Goal: Information Seeking & Learning: Understand process/instructions

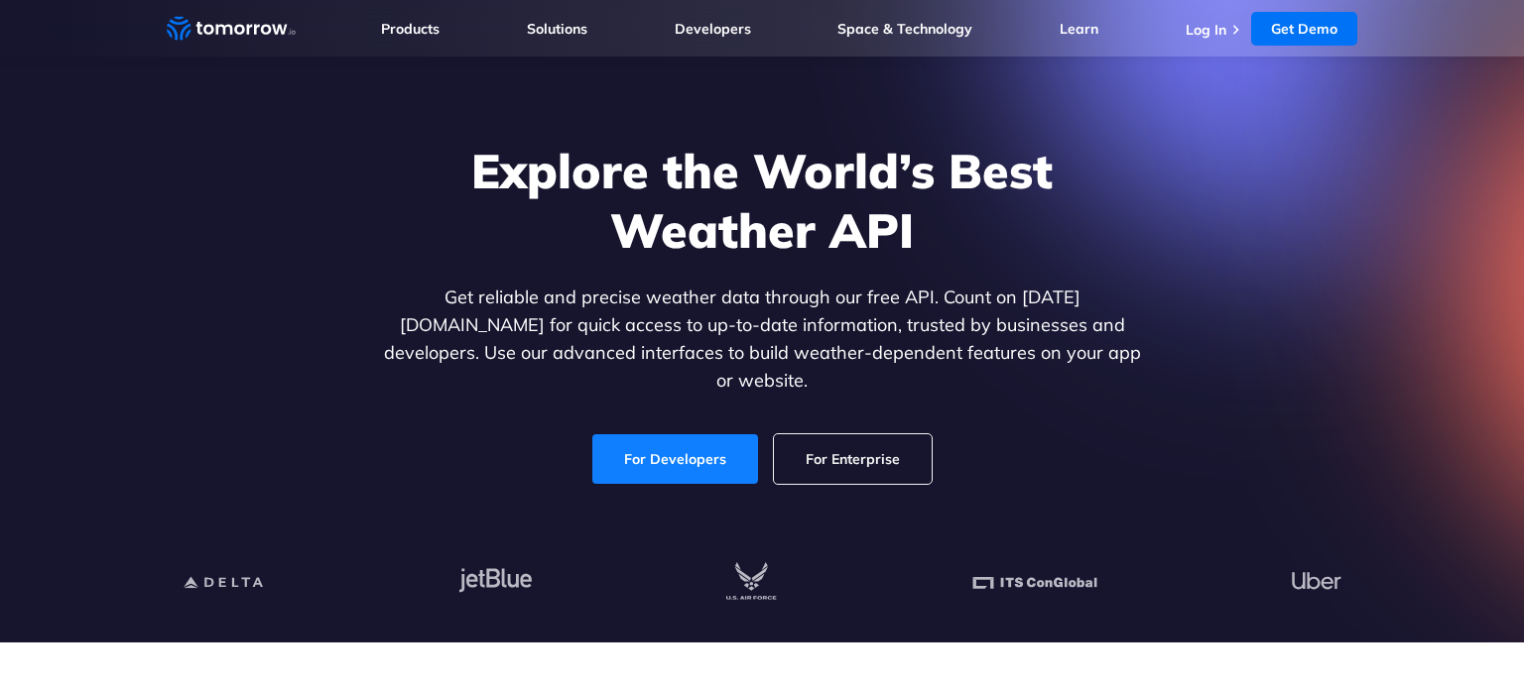
click at [691, 447] on link "For Developers" at bounding box center [675, 459] width 166 height 50
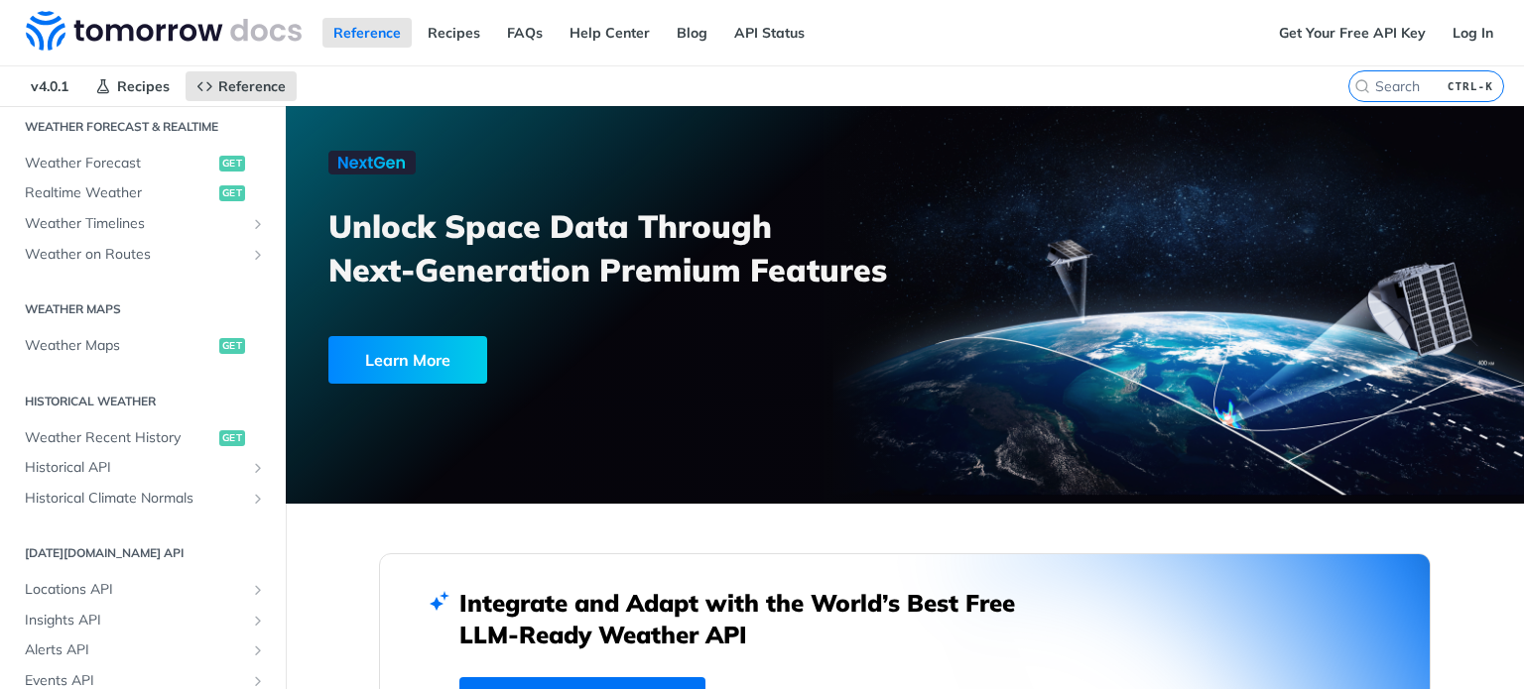
scroll to position [436, 0]
click at [78, 350] on link "Weather Maps get" at bounding box center [143, 342] width 256 height 30
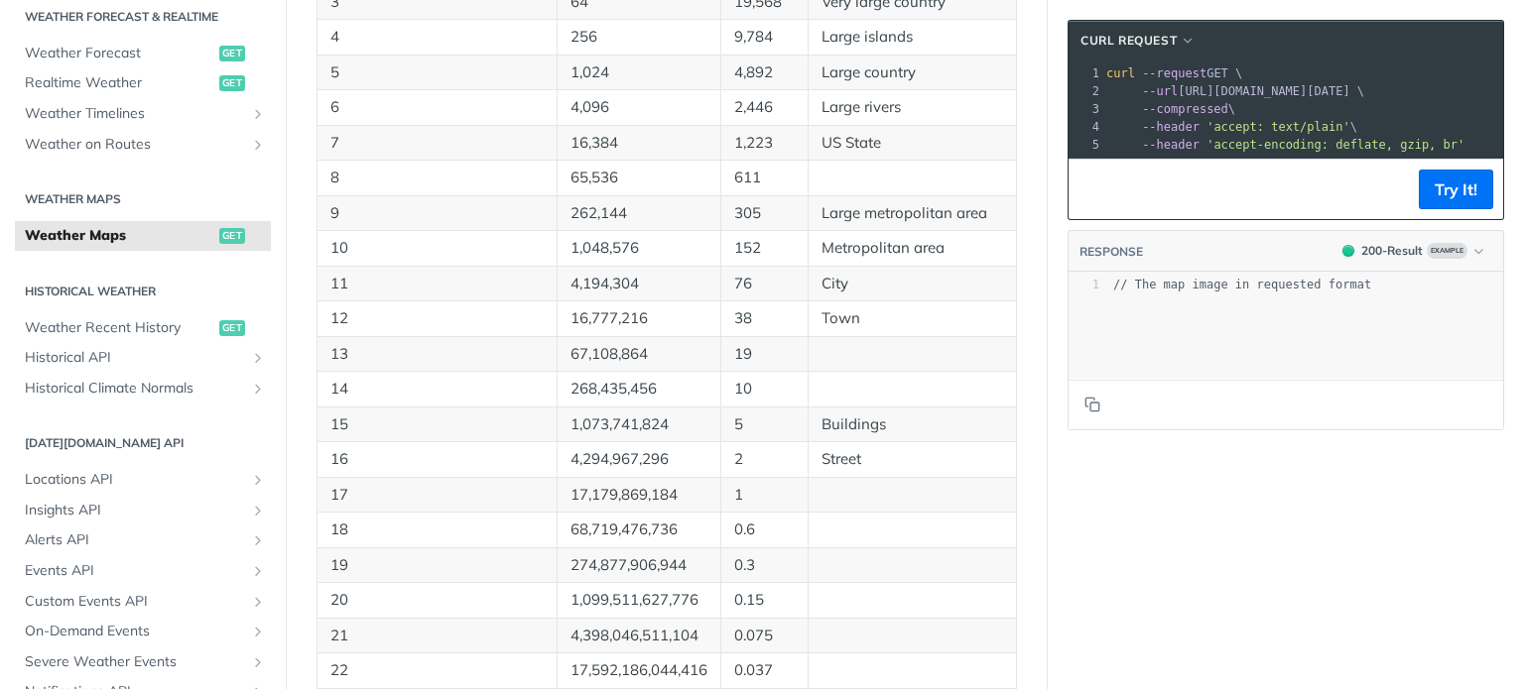
scroll to position [963, 0]
